Goal: Task Accomplishment & Management: Use online tool/utility

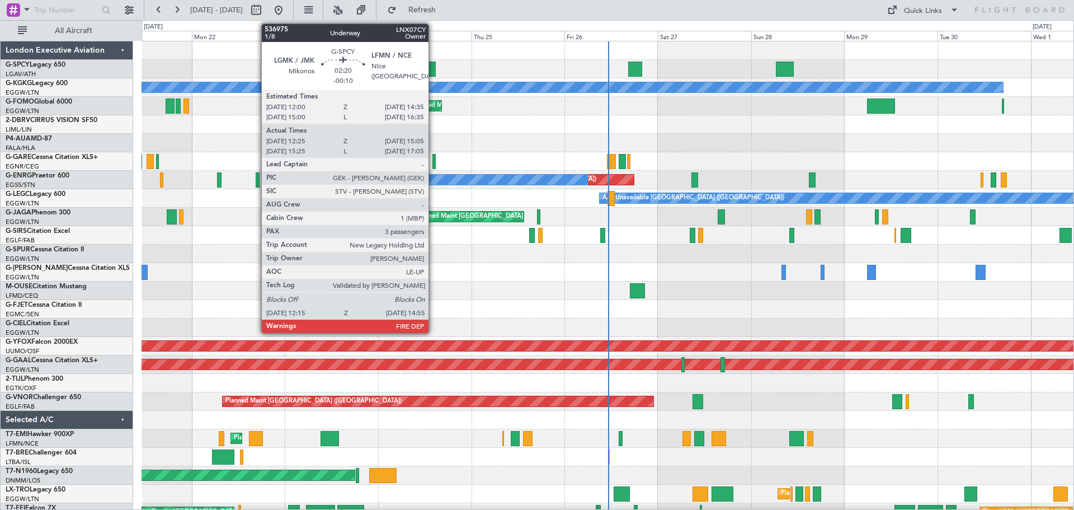
click at [434, 68] on div at bounding box center [430, 69] width 11 height 15
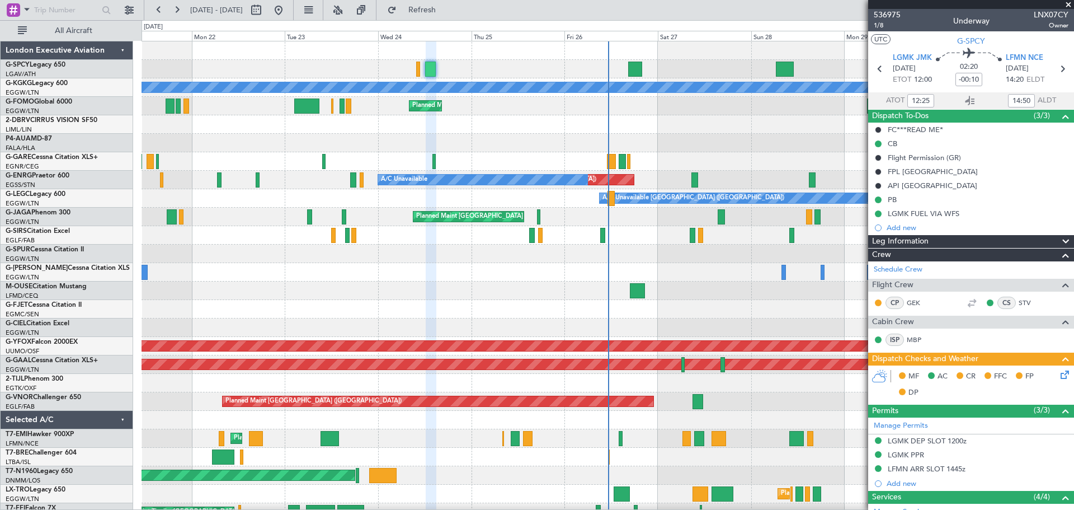
click at [1069, 6] on span at bounding box center [1068, 5] width 11 height 10
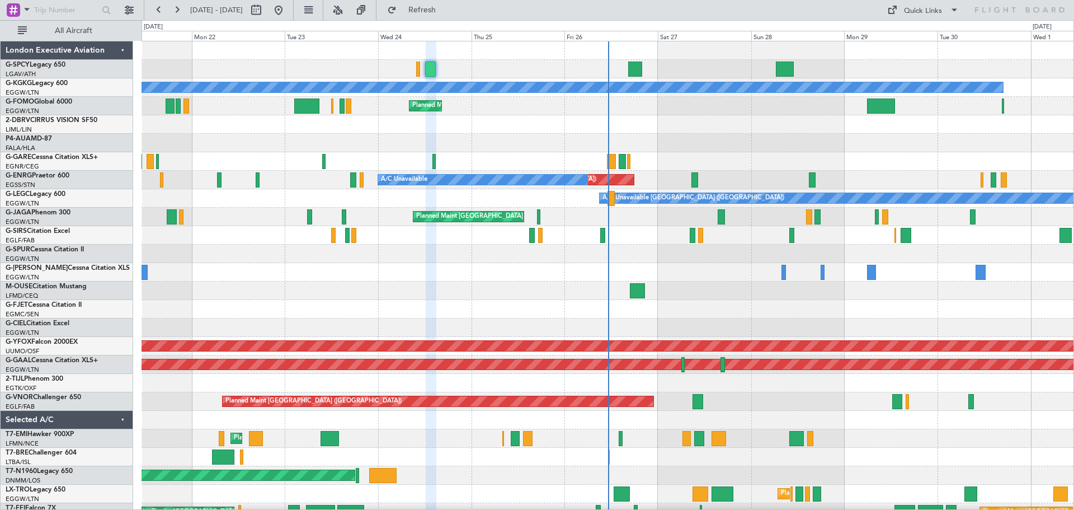
type input "0"
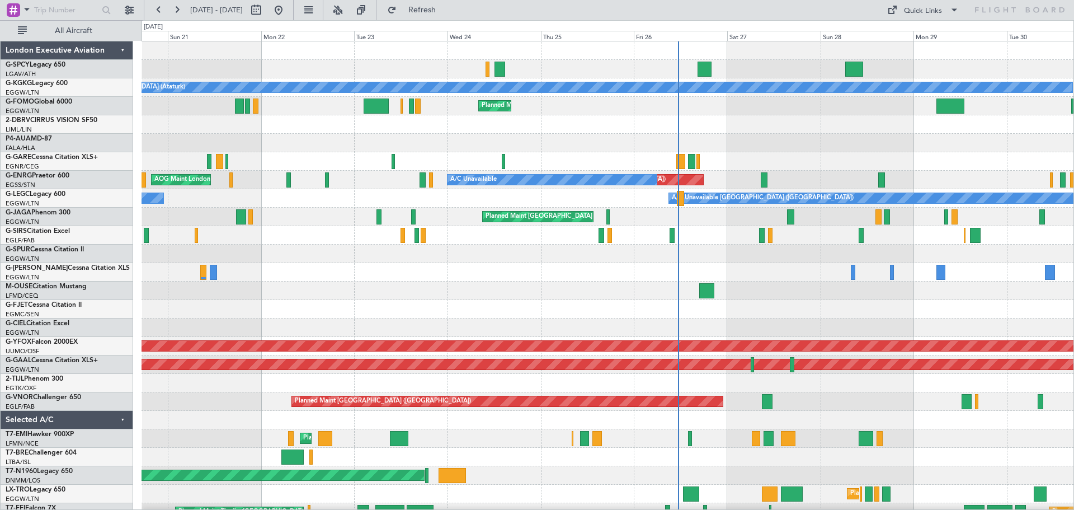
click at [433, 285] on div "A/C Unavailable [GEOGRAPHIC_DATA] (Ataturk) AOG Maint [GEOGRAPHIC_DATA] ([GEOGR…" at bounding box center [608, 318] width 932 height 554
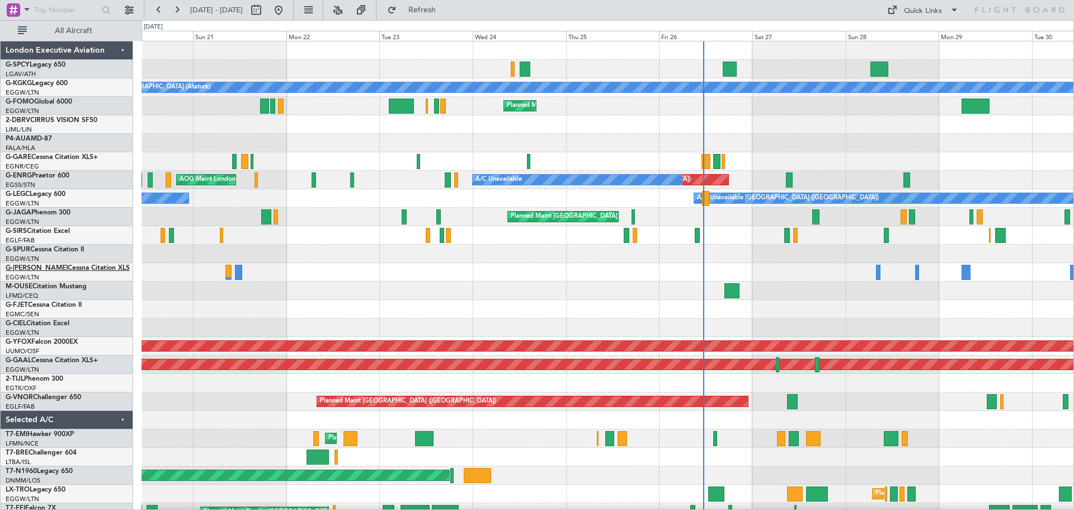
click at [83, 267] on link "G-[PERSON_NAME] Cessna Citation XLS" at bounding box center [68, 268] width 124 height 7
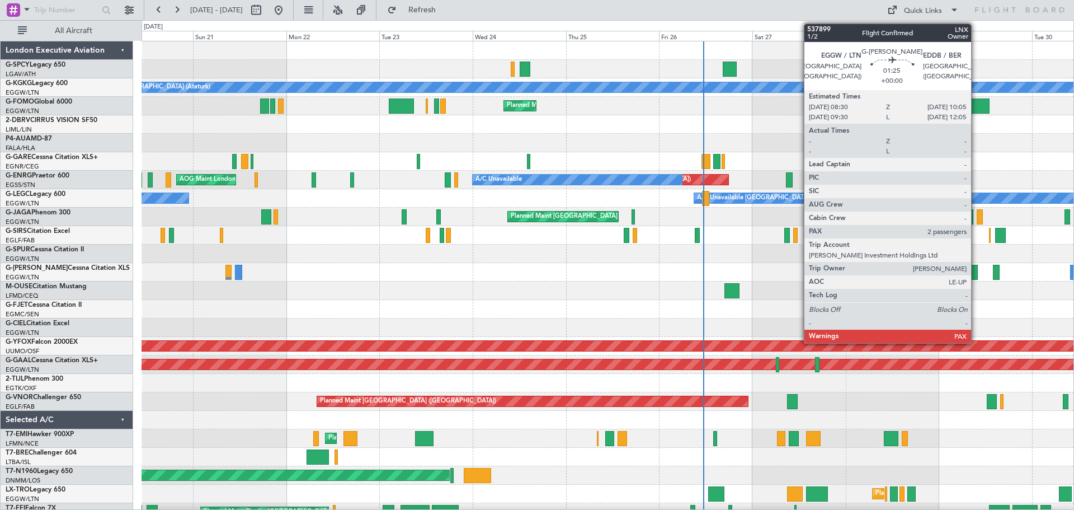
click at [976, 276] on div at bounding box center [974, 272] width 6 height 15
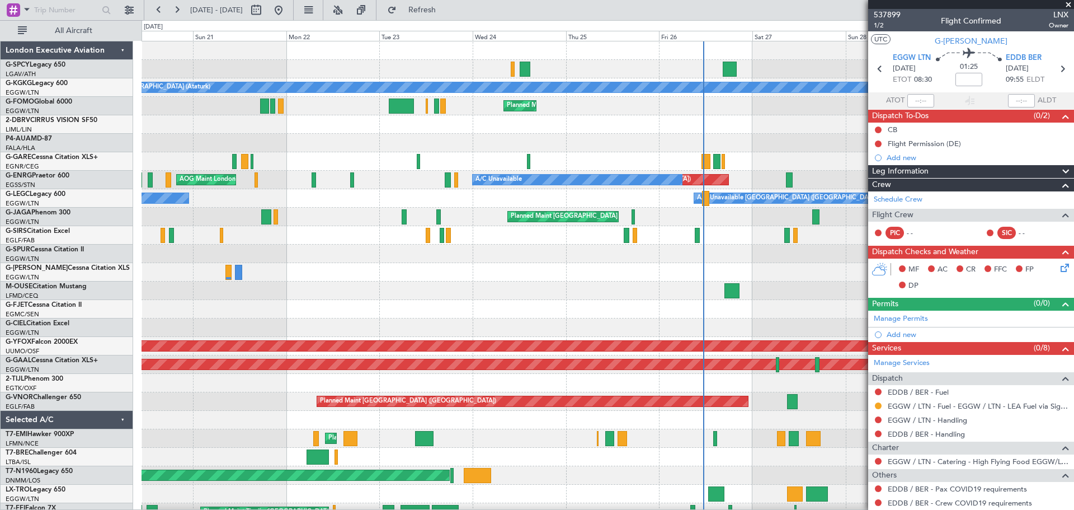
scroll to position [59, 0]
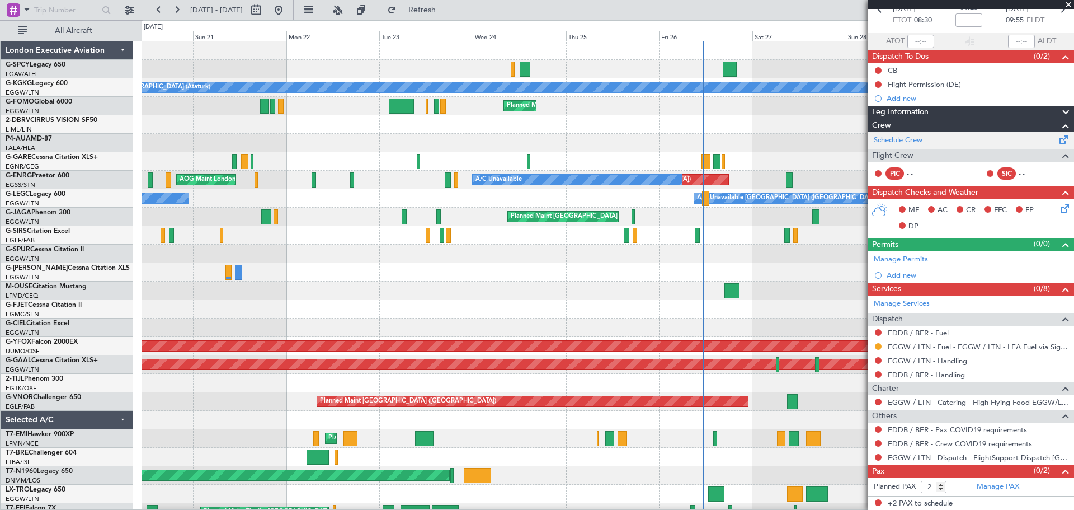
click at [913, 144] on link "Schedule Crew" at bounding box center [898, 140] width 49 height 11
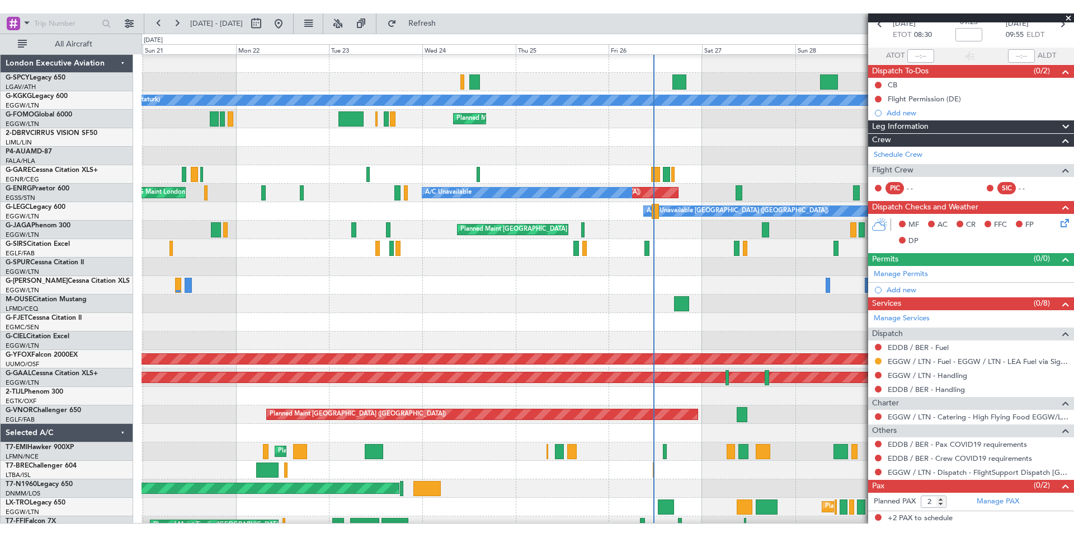
scroll to position [0, 0]
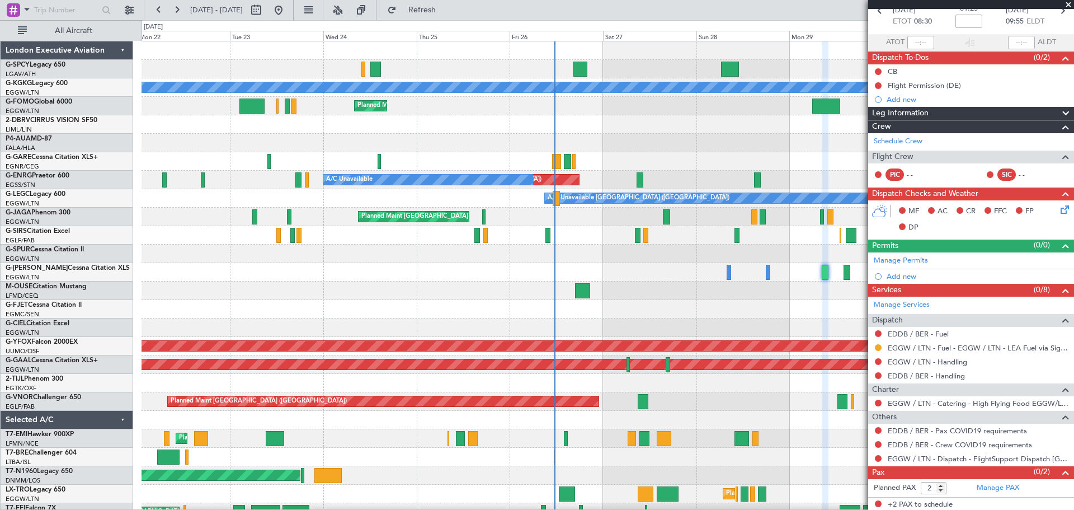
click at [527, 312] on div at bounding box center [608, 309] width 932 height 18
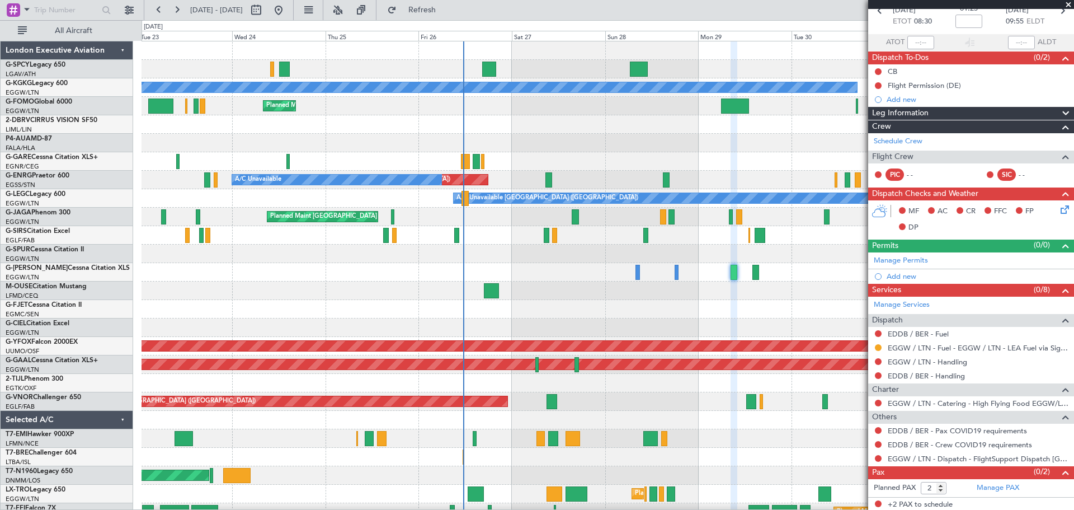
click at [529, 311] on div at bounding box center [608, 309] width 932 height 18
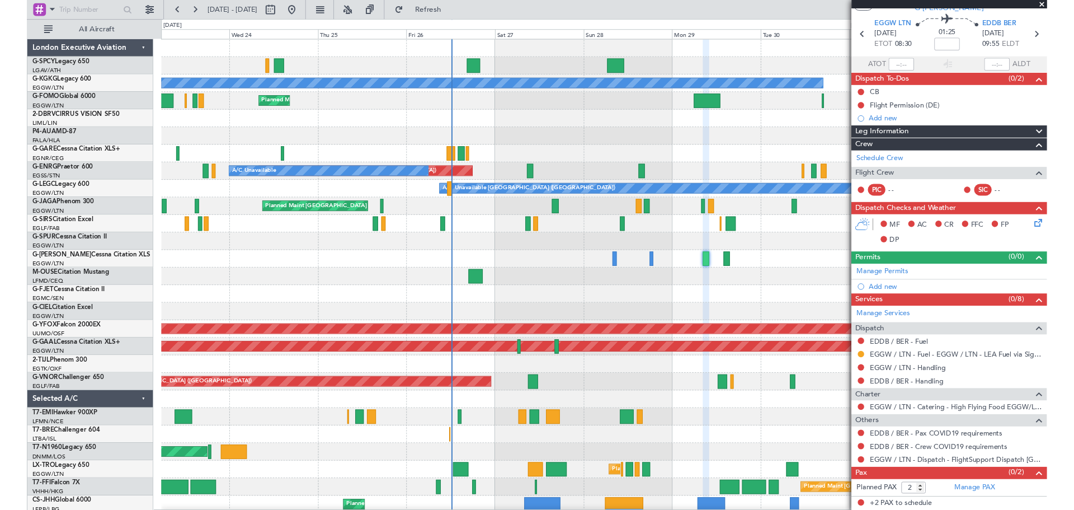
scroll to position [32, 0]
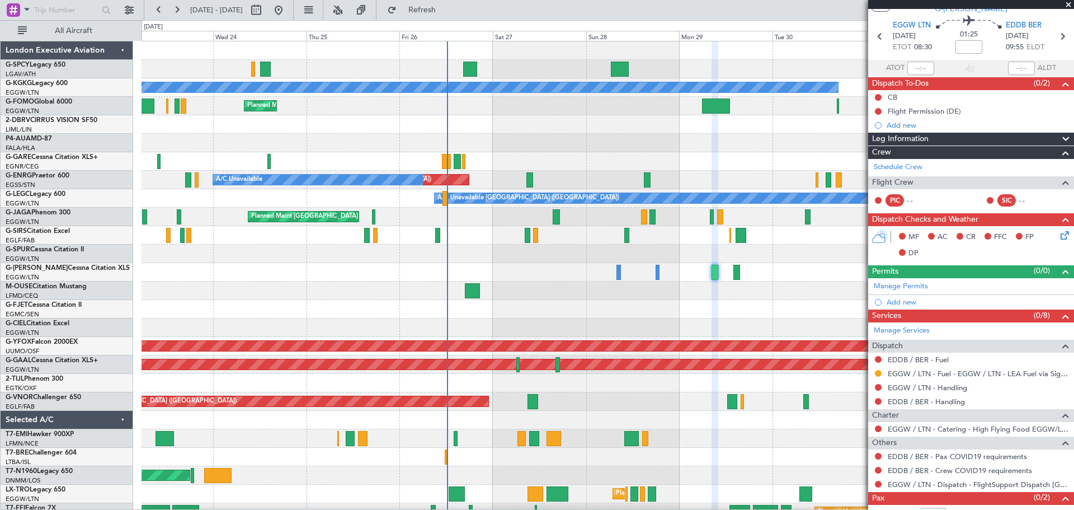
click at [1070, 2] on span at bounding box center [1068, 5] width 11 height 10
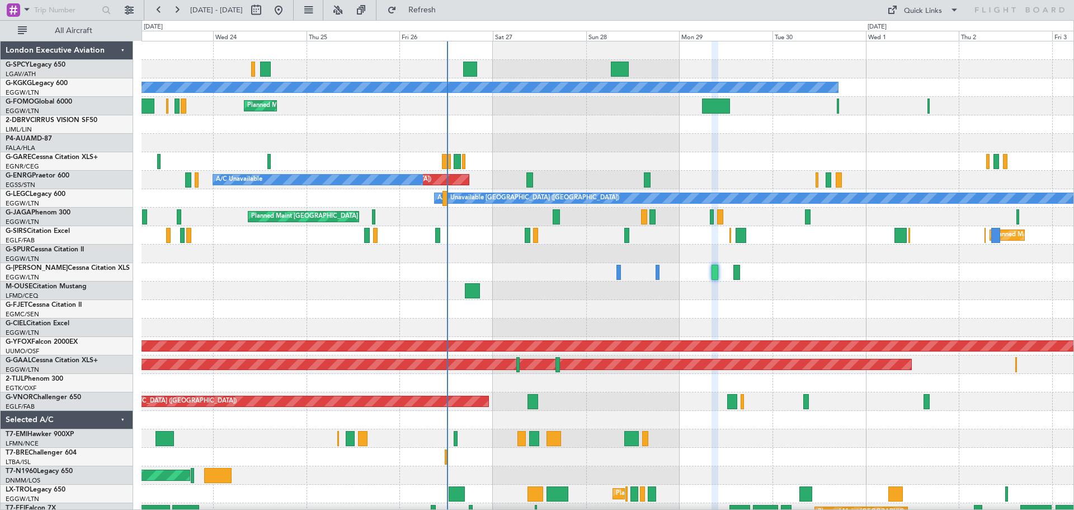
type input "0"
click at [180, 9] on button at bounding box center [177, 10] width 18 height 18
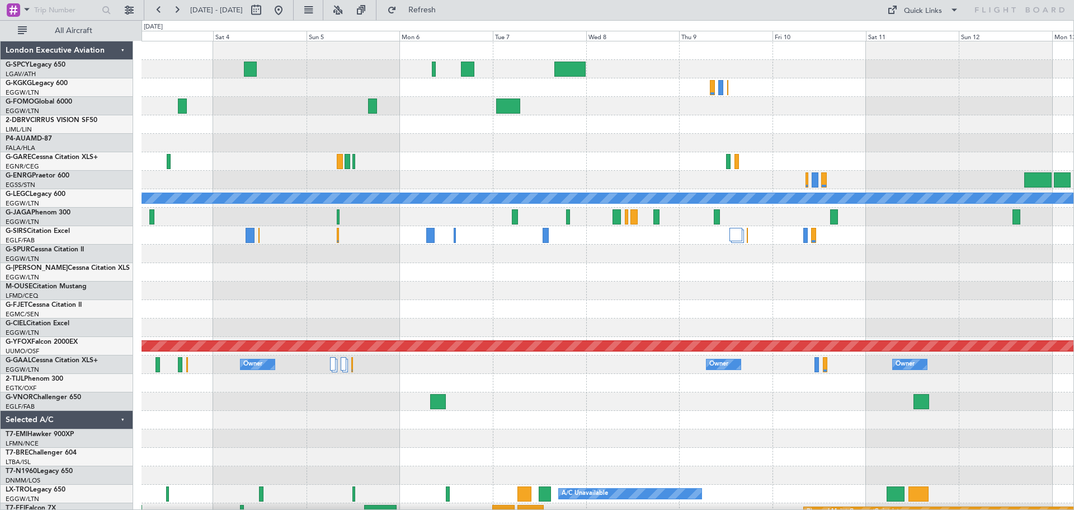
scroll to position [48, 0]
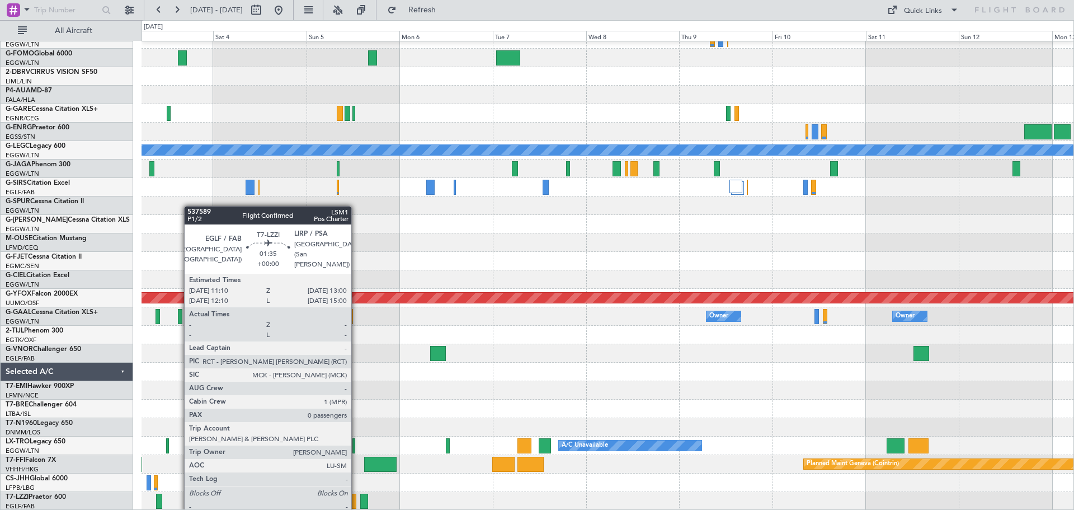
click at [356, 501] on div at bounding box center [352, 501] width 7 height 15
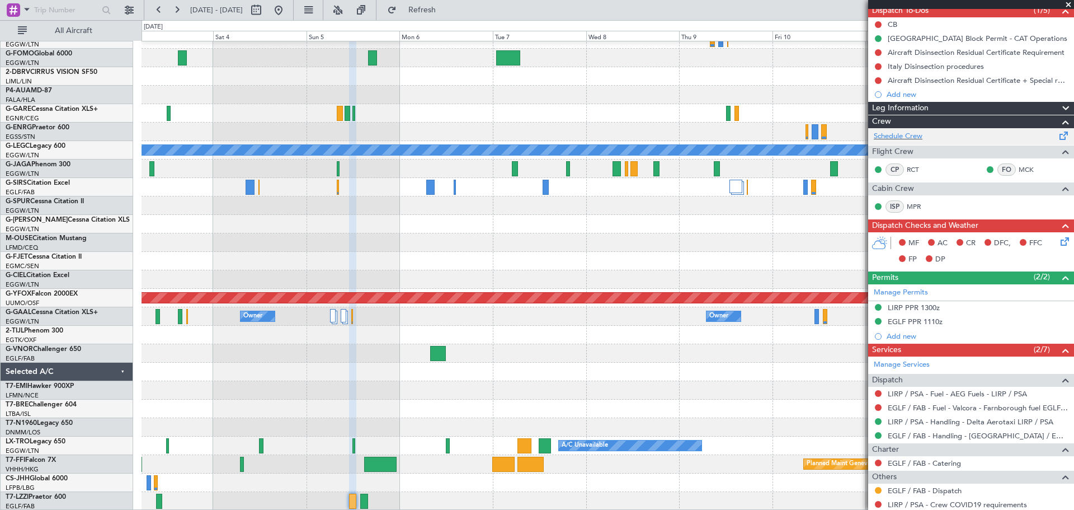
scroll to position [0, 0]
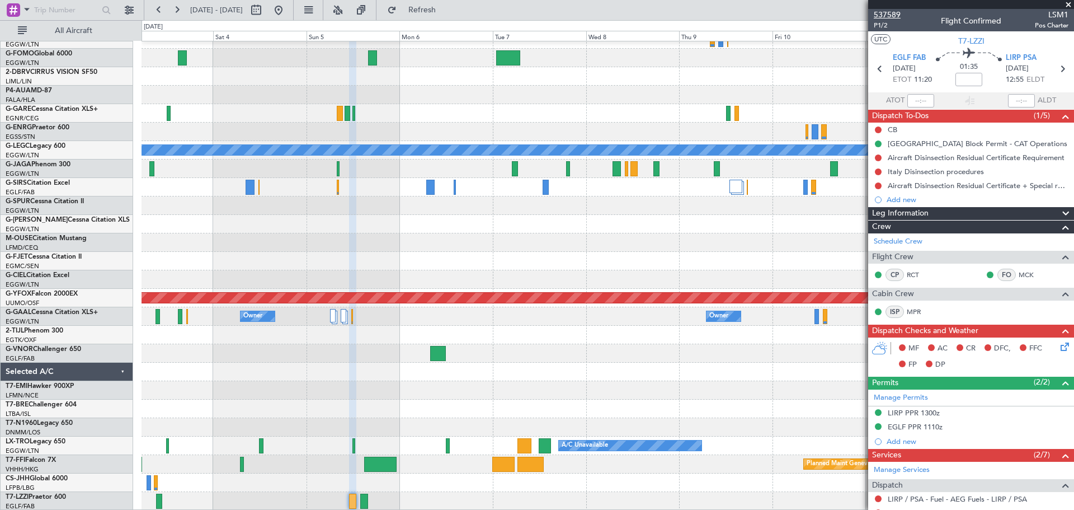
click at [894, 17] on span "537589" at bounding box center [887, 15] width 27 height 12
click at [1056, 72] on icon at bounding box center [1062, 69] width 15 height 15
type input "8"
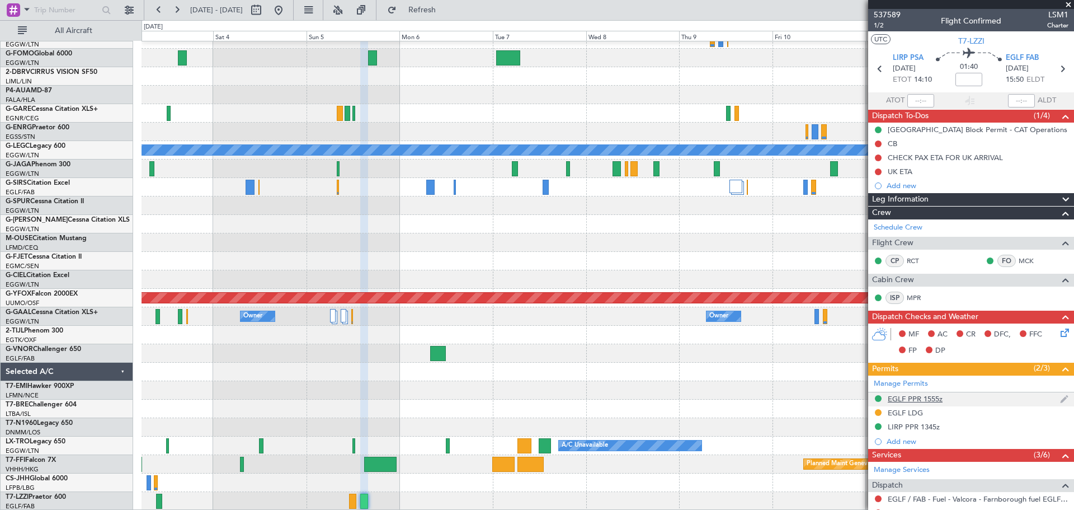
scroll to position [180, 0]
